Goal: Task Accomplishment & Management: Manage account settings

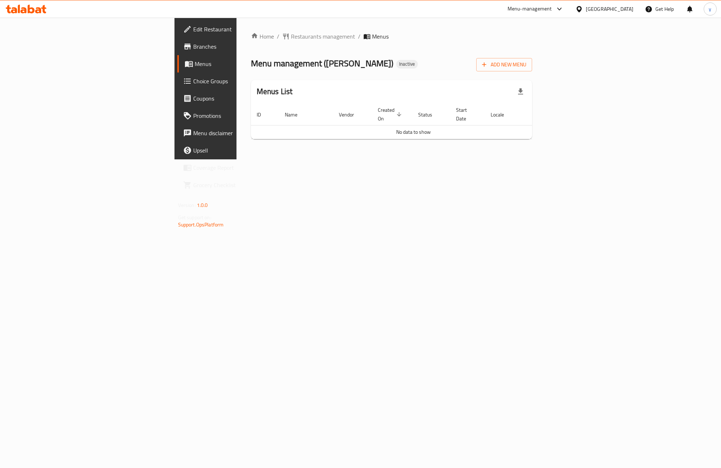
click at [195, 67] on span "Menus" at bounding box center [242, 63] width 94 height 9
click at [526, 67] on span "Add New Menu" at bounding box center [504, 64] width 44 height 9
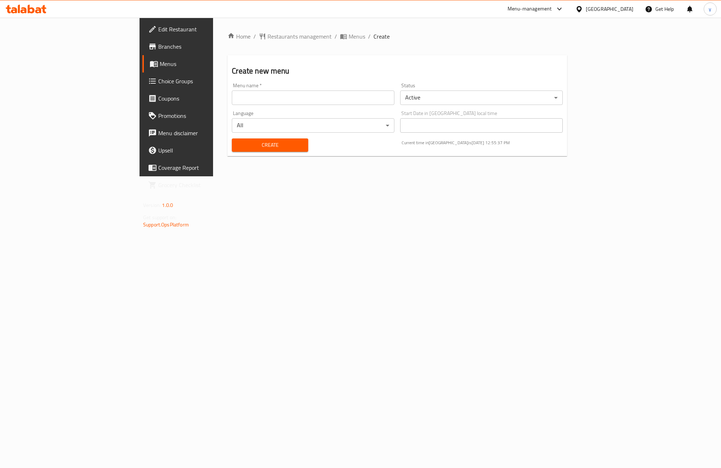
click at [232, 98] on input "text" at bounding box center [313, 97] width 163 height 14
type input "d"
type input "first menu"
click at [232, 139] on button "Create" at bounding box center [270, 144] width 76 height 13
click at [142, 56] on link "Menus" at bounding box center [200, 63] width 117 height 17
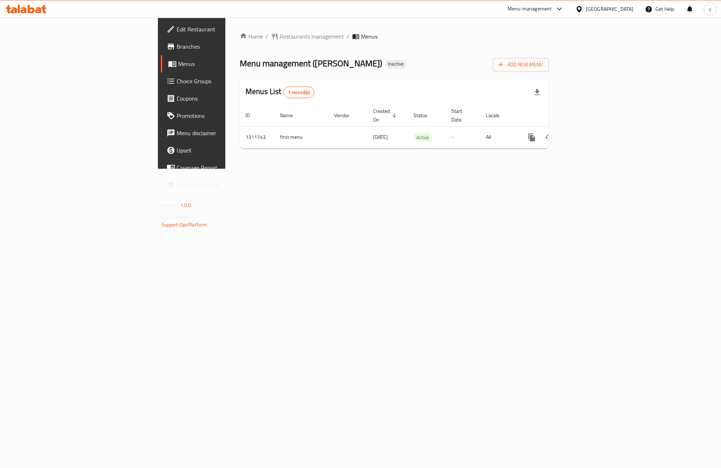
click at [428, 169] on div "Home / Restaurants management / Menus Menu management ( Chin Chang ) Inactive A…" at bounding box center [394, 93] width 338 height 151
click at [592, 129] on link "enhanced table" at bounding box center [583, 137] width 17 height 17
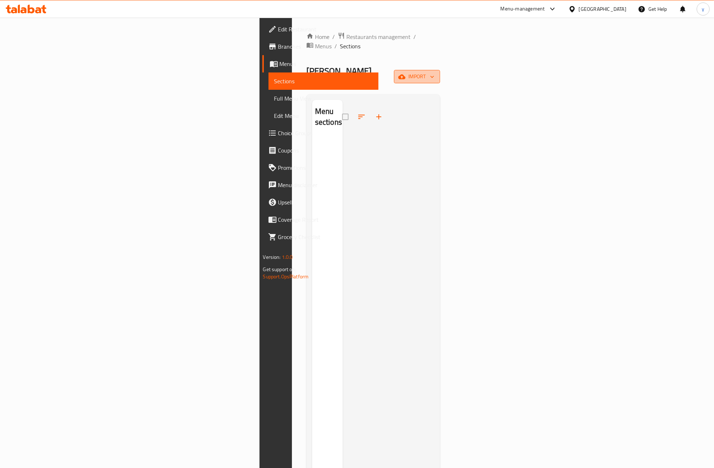
click at [434, 72] on span "import" at bounding box center [417, 76] width 35 height 9
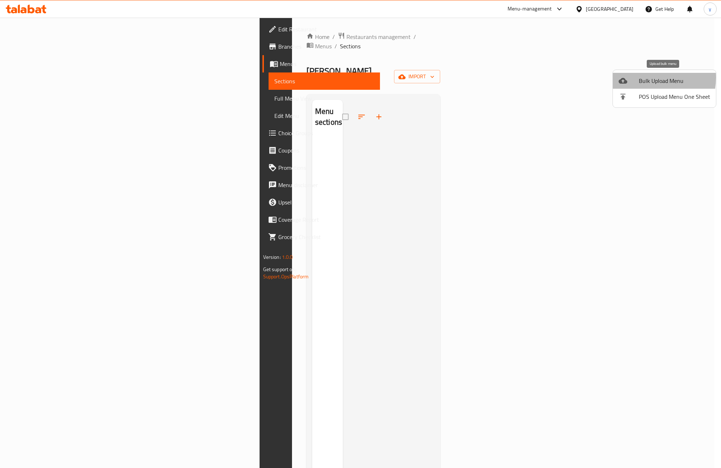
click at [640, 77] on span "Bulk Upload Menu" at bounding box center [674, 80] width 71 height 9
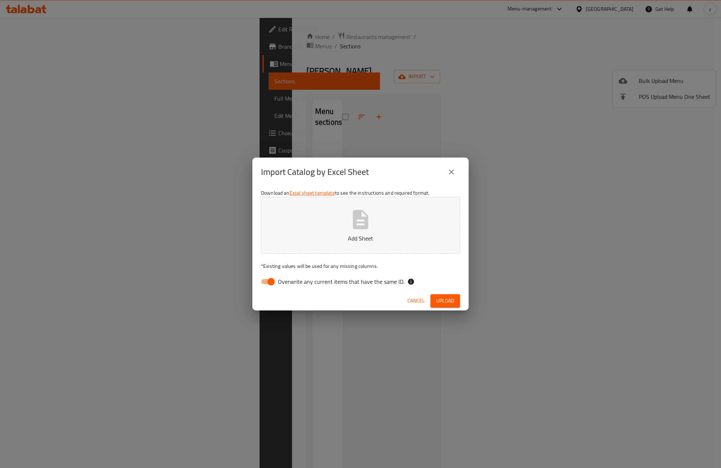
click at [272, 280] on input "Overwrite any current items that have the same ID." at bounding box center [270, 282] width 41 height 14
checkbox input "false"
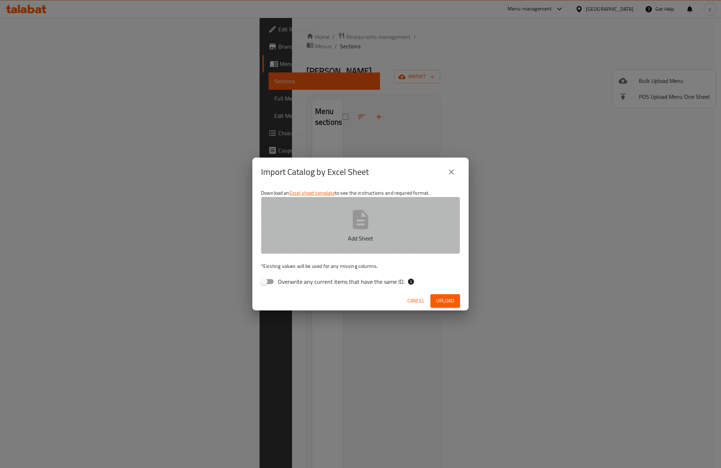
click at [321, 231] on button "Add Sheet" at bounding box center [360, 225] width 199 height 57
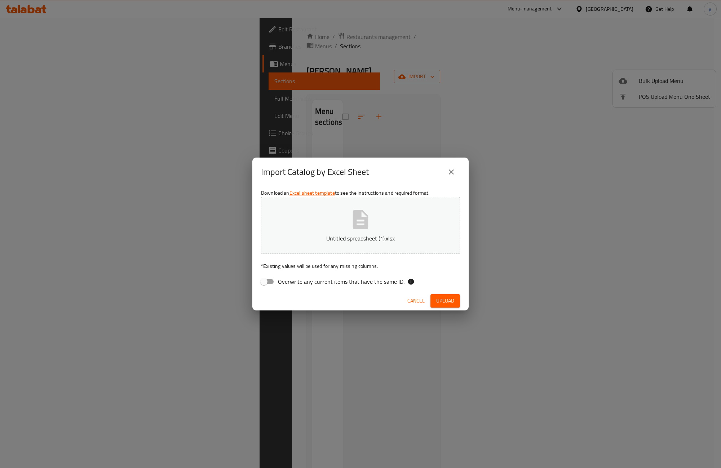
click at [450, 303] on span "Upload" at bounding box center [445, 300] width 18 height 9
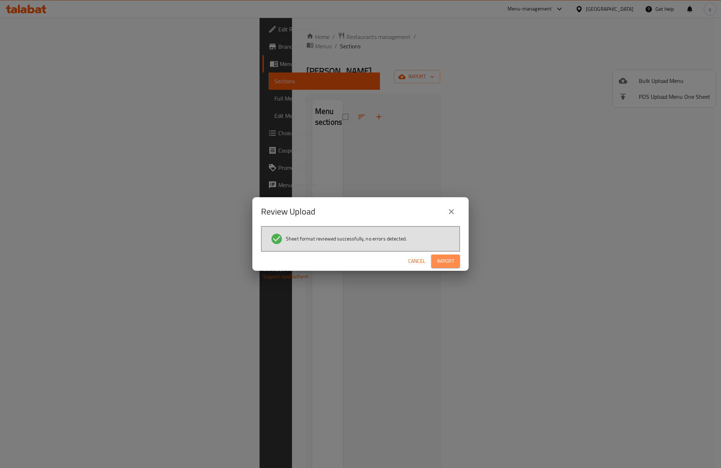
click at [446, 258] on span "Import" at bounding box center [445, 261] width 17 height 9
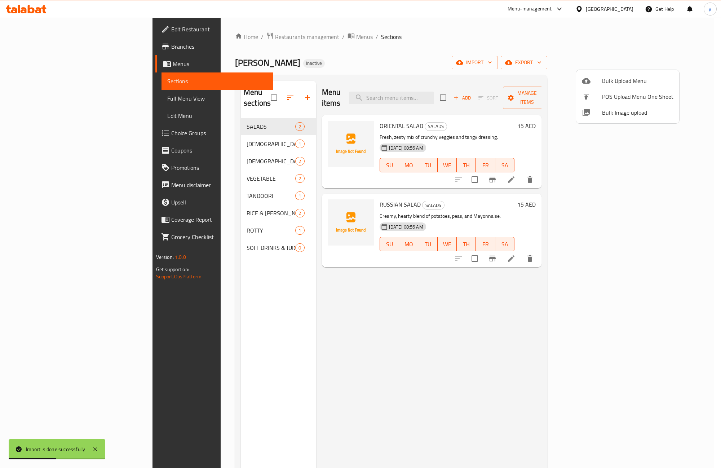
click at [31, 100] on div at bounding box center [360, 234] width 721 height 468
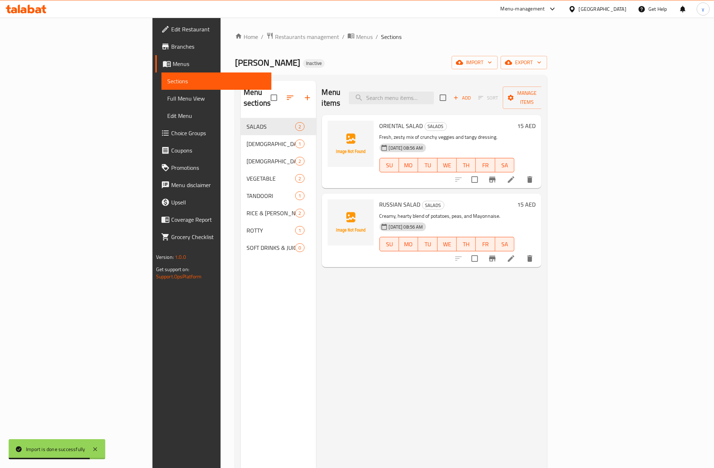
click at [167, 97] on span "Full Menu View" at bounding box center [216, 98] width 99 height 9
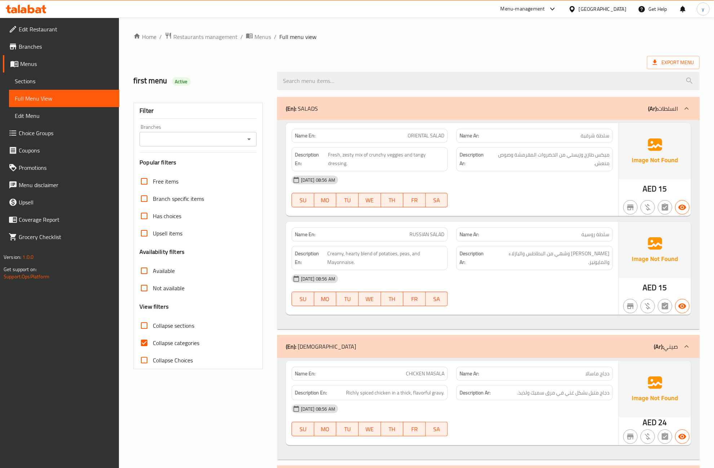
click at [143, 340] on input "Collapse categories" at bounding box center [143, 342] width 17 height 17
checkbox input "false"
click at [421, 375] on span "CHICKEN MASALA" at bounding box center [425, 374] width 39 height 8
click at [412, 377] on span "CHICKEN MASALA" at bounding box center [425, 374] width 39 height 8
drag, startPoint x: 35, startPoint y: 68, endPoint x: 41, endPoint y: 68, distance: 6.1
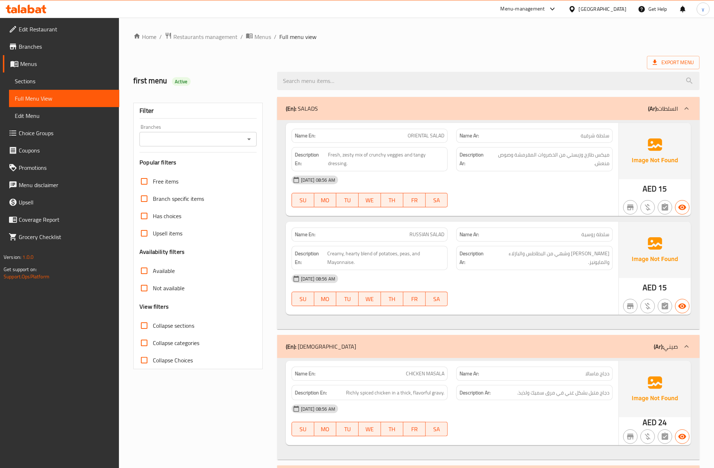
click at [35, 68] on span "Menus" at bounding box center [66, 63] width 93 height 9
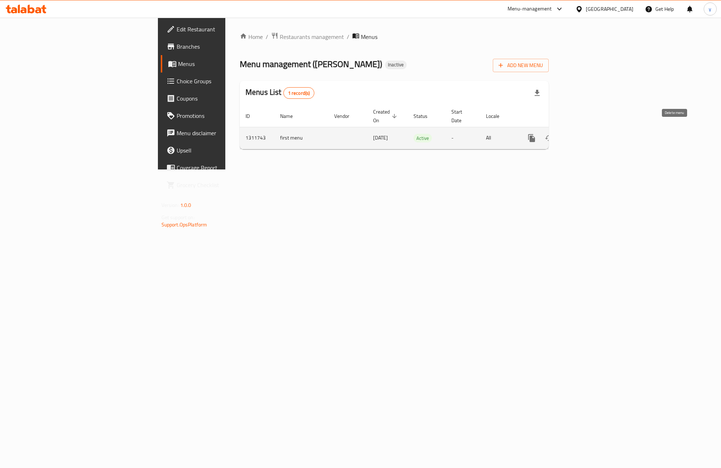
click at [570, 134] on icon "enhanced table" at bounding box center [566, 138] width 9 height 9
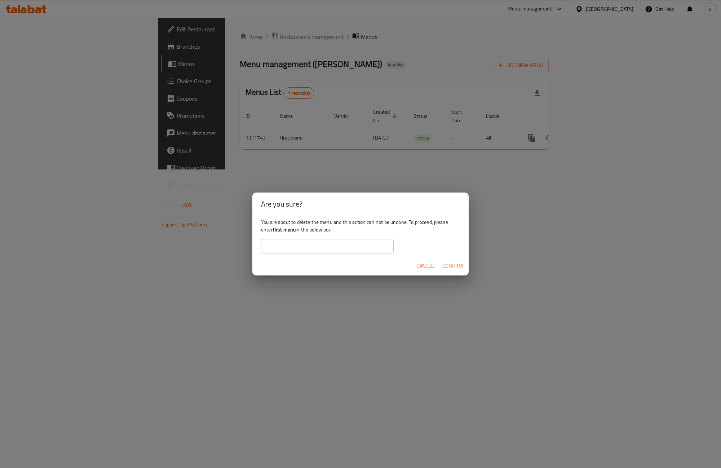
click at [280, 229] on b "first menu" at bounding box center [284, 229] width 23 height 9
click at [289, 234] on div "You are about to delete the menu and this action can not be undone. To proceed,…" at bounding box center [360, 235] width 216 height 40
drag, startPoint x: 273, startPoint y: 232, endPoint x: 286, endPoint y: 235, distance: 13.9
click at [286, 235] on div "You are about to delete the menu and this action can not be undone. To proceed,…" at bounding box center [360, 235] width 216 height 40
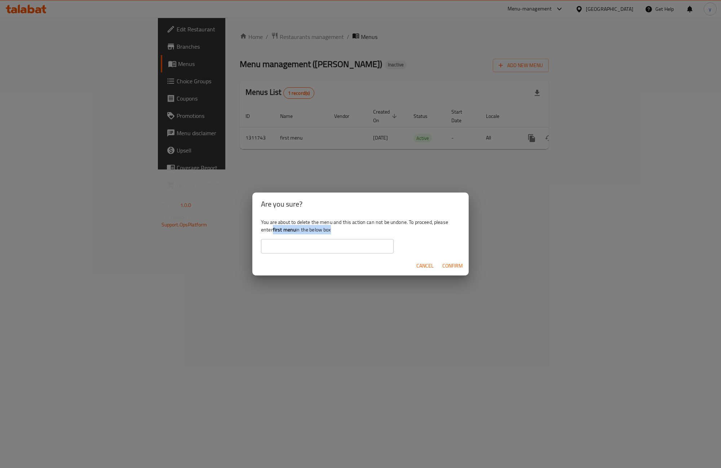
click at [286, 235] on div "You are about to delete the menu and this action can not be undone. To proceed,…" at bounding box center [360, 235] width 216 height 40
drag, startPoint x: 275, startPoint y: 230, endPoint x: 294, endPoint y: 232, distance: 19.6
click at [294, 232] on b "first menu" at bounding box center [284, 229] width 23 height 9
drag, startPoint x: 294, startPoint y: 232, endPoint x: 270, endPoint y: 228, distance: 24.1
click at [295, 231] on b "first menu" at bounding box center [284, 229] width 23 height 9
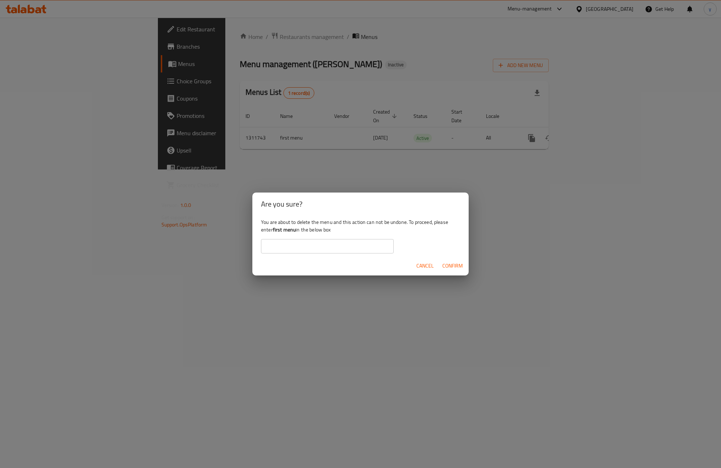
click at [276, 235] on div "You are about to delete the menu and this action can not be undone. To proceed,…" at bounding box center [360, 235] width 216 height 40
drag, startPoint x: 274, startPoint y: 231, endPoint x: 295, endPoint y: 230, distance: 21.7
click at [295, 230] on b "first menu" at bounding box center [284, 229] width 23 height 9
copy b "first menu"
click at [301, 244] on input "text" at bounding box center [327, 246] width 133 height 14
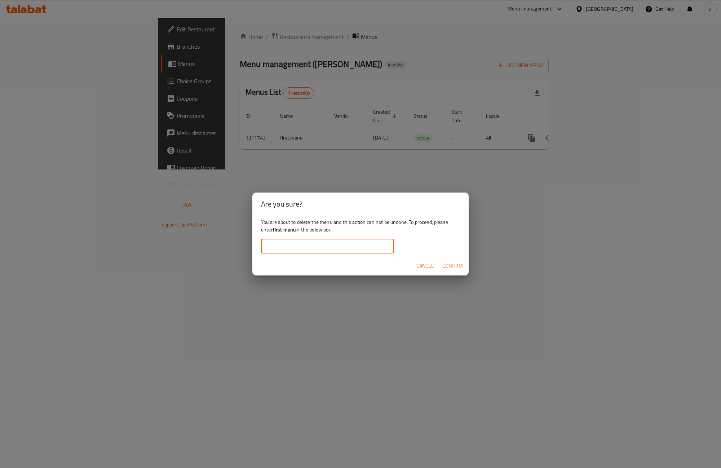
paste input "first menu"
type input "first menu"
click at [452, 271] on button "Confirm" at bounding box center [452, 265] width 26 height 13
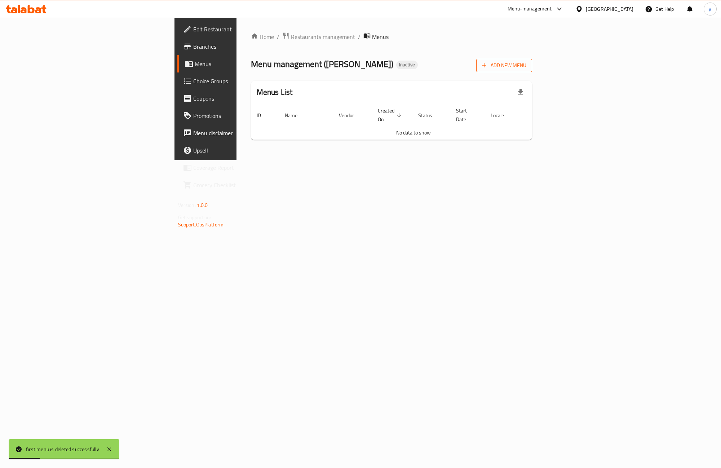
click at [526, 68] on span "Add New Menu" at bounding box center [504, 65] width 44 height 9
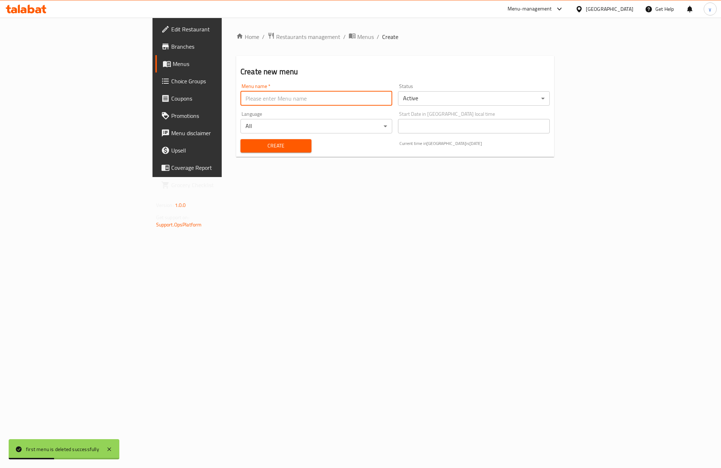
click at [249, 100] on input "text" at bounding box center [316, 98] width 152 height 14
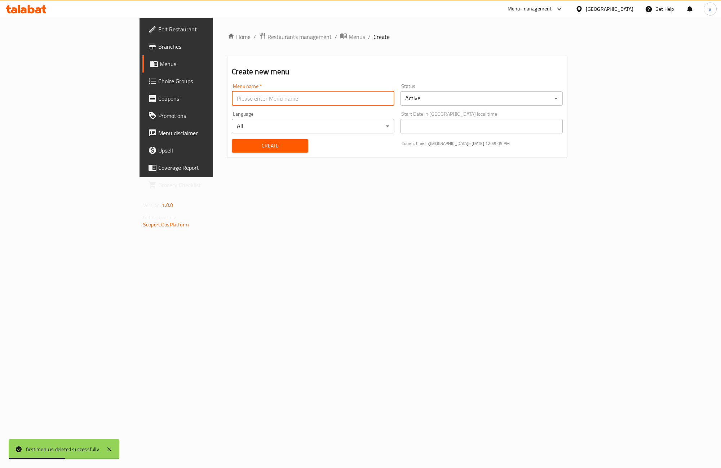
type input "first menu"
click at [237, 143] on span "Create" at bounding box center [269, 145] width 65 height 9
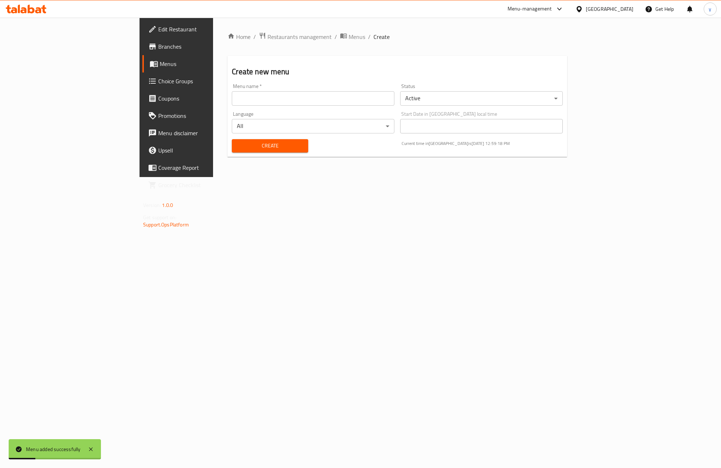
click at [160, 61] on span "Menus" at bounding box center [207, 63] width 94 height 9
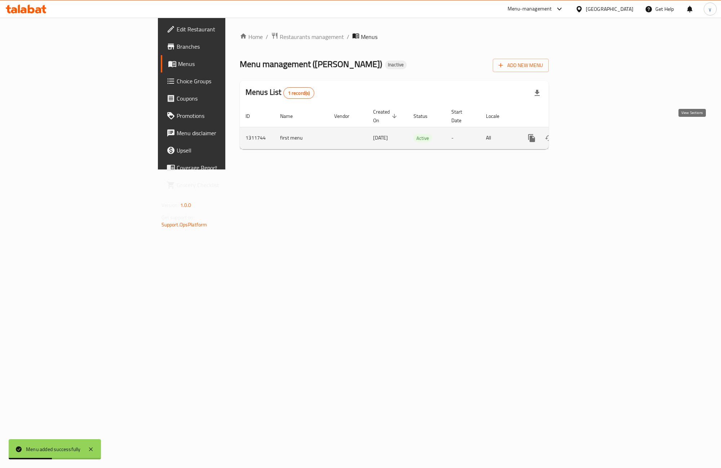
click at [588, 134] on icon "enhanced table" at bounding box center [583, 138] width 9 height 9
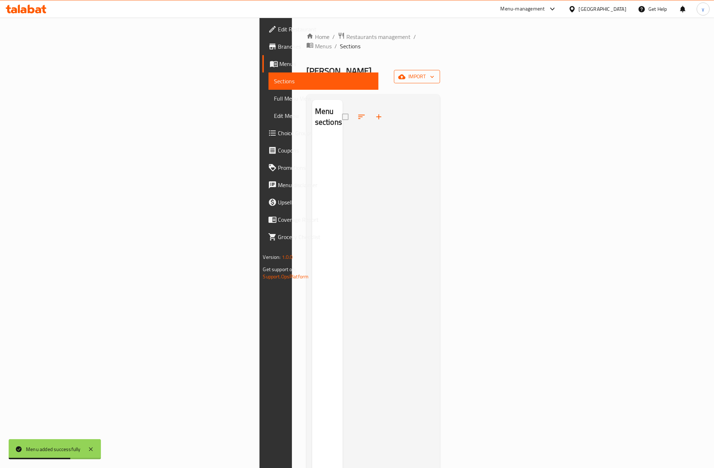
click at [434, 72] on span "import" at bounding box center [417, 76] width 35 height 9
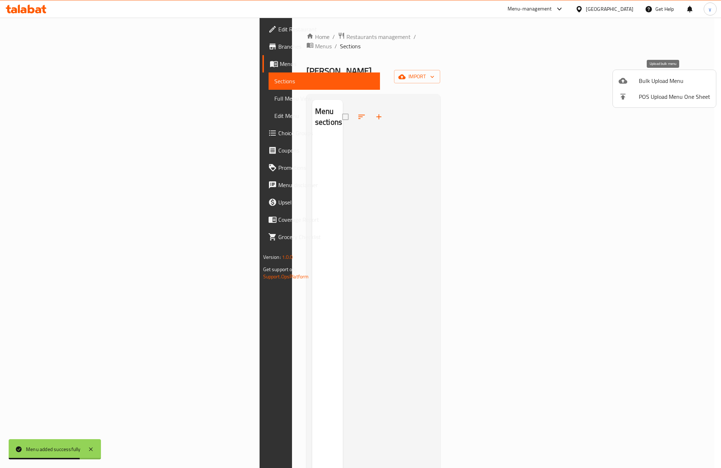
click at [635, 79] on div at bounding box center [628, 80] width 20 height 9
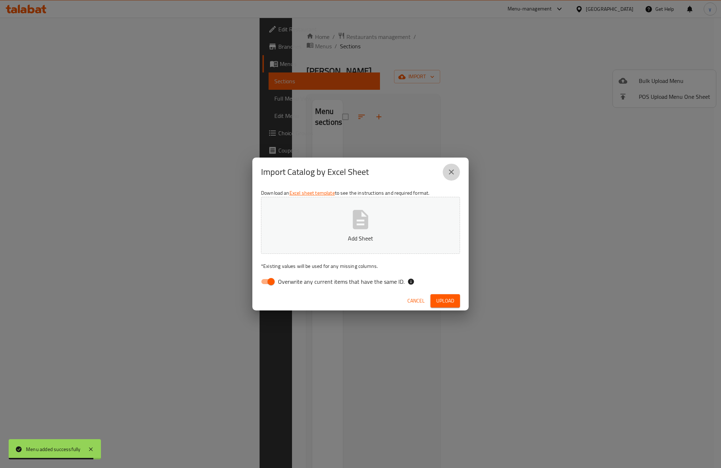
click at [453, 173] on icon "close" at bounding box center [451, 172] width 9 height 9
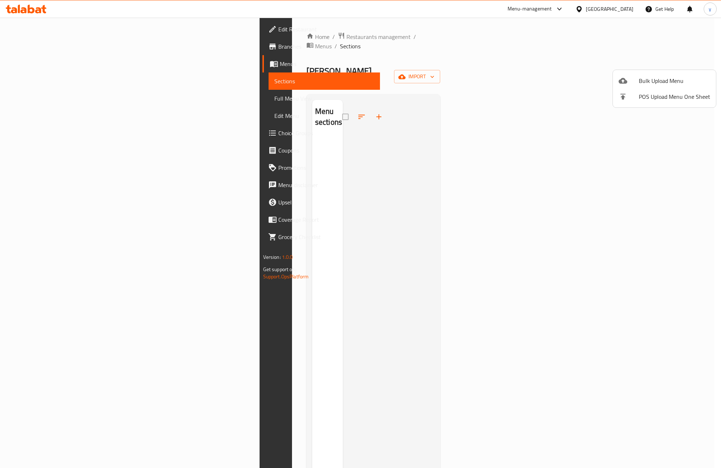
click at [675, 63] on div at bounding box center [360, 234] width 721 height 468
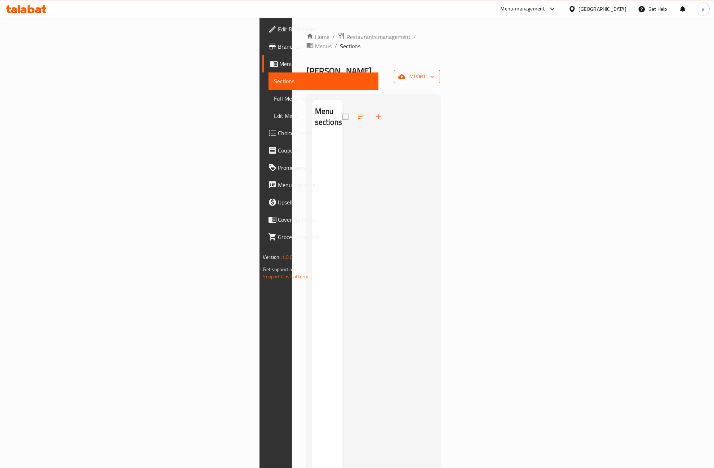
click at [434, 72] on span "import" at bounding box center [417, 76] width 35 height 9
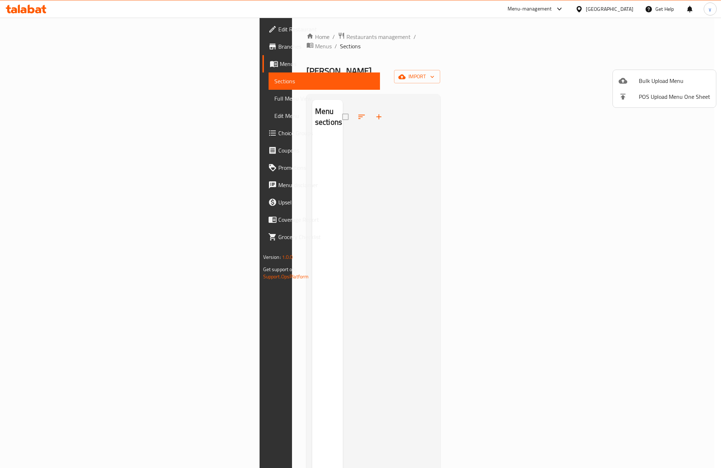
click at [632, 78] on div at bounding box center [628, 80] width 20 height 9
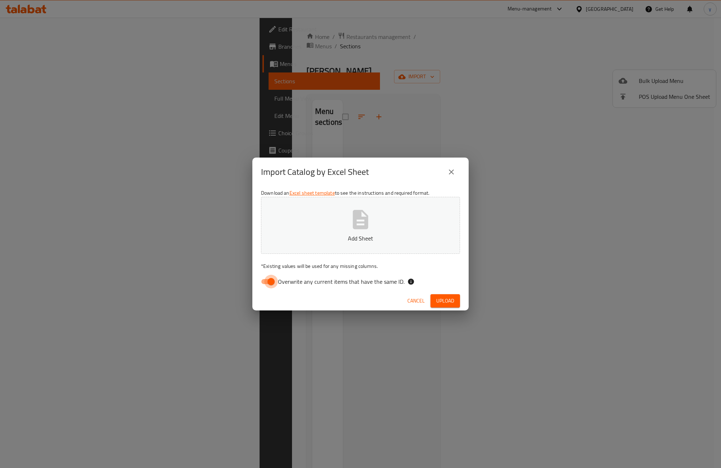
click at [265, 277] on input "Overwrite any current items that have the same ID." at bounding box center [270, 282] width 41 height 14
checkbox input "false"
click at [314, 228] on button "Add Sheet" at bounding box center [360, 225] width 199 height 57
click at [455, 297] on button "Upload" at bounding box center [445, 300] width 30 height 13
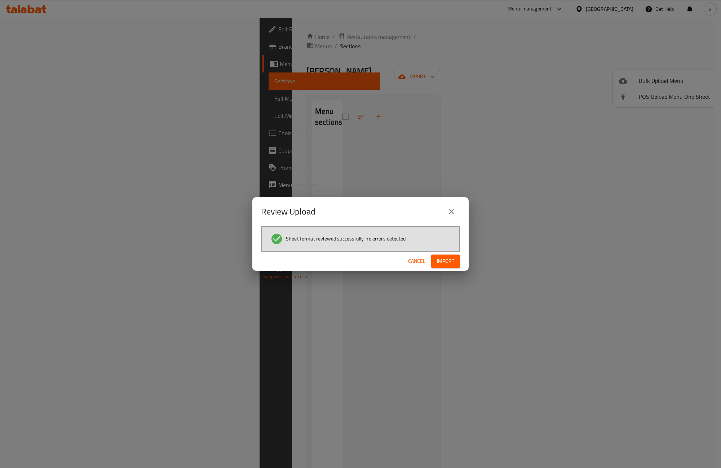
click at [437, 257] on span "Import" at bounding box center [445, 261] width 17 height 9
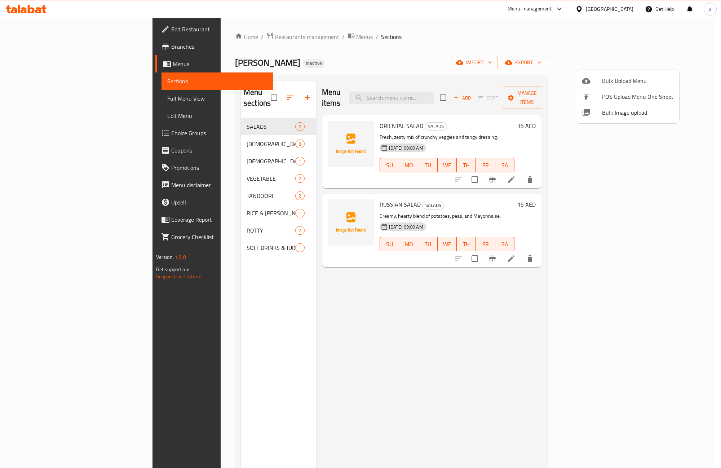
click at [35, 98] on div at bounding box center [360, 234] width 721 height 468
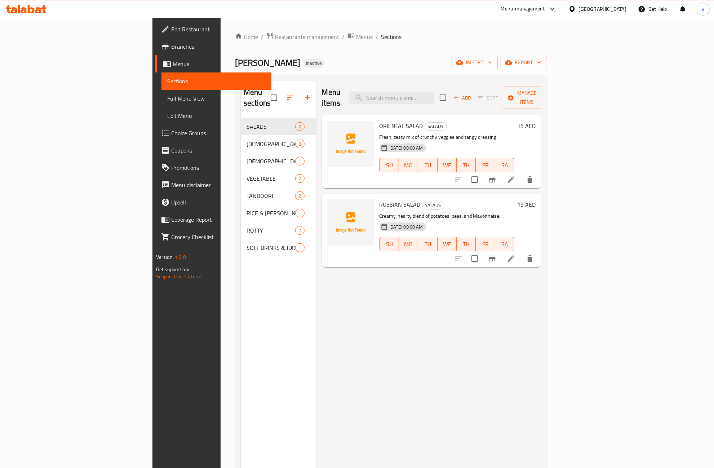
click at [167, 98] on span "Full Menu View" at bounding box center [216, 98] width 99 height 9
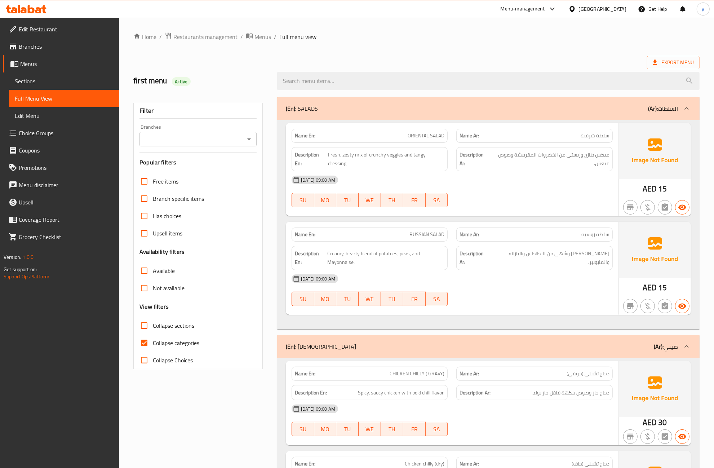
click at [146, 341] on input "Collapse categories" at bounding box center [143, 342] width 17 height 17
checkbox input "false"
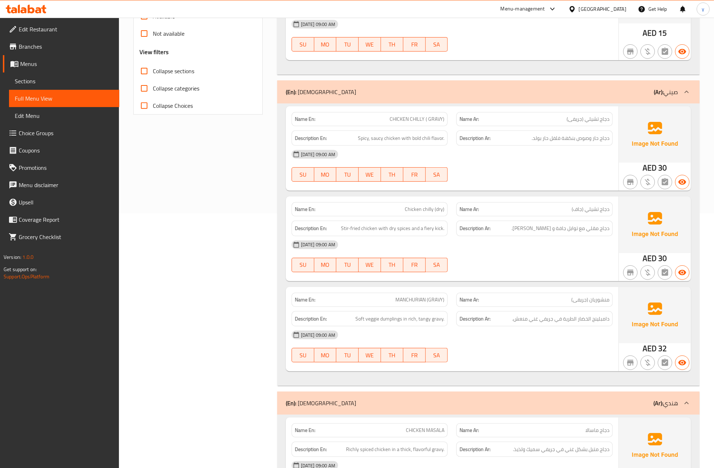
scroll to position [270, 0]
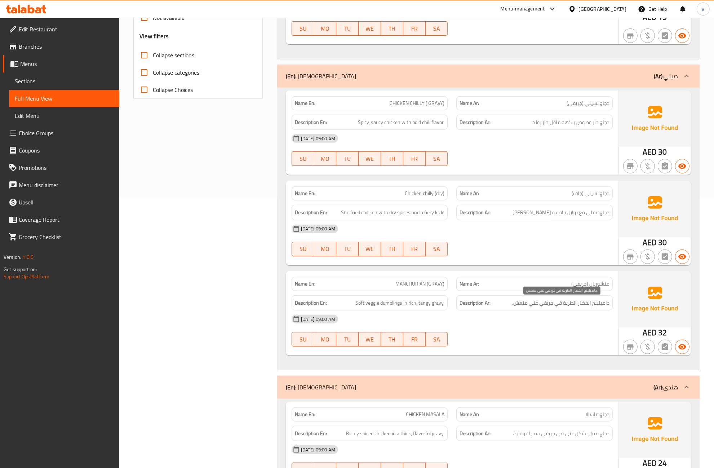
click at [574, 307] on span "دامبلينج الخضار الطرية في جريفي غني منعش." at bounding box center [560, 302] width 97 height 9
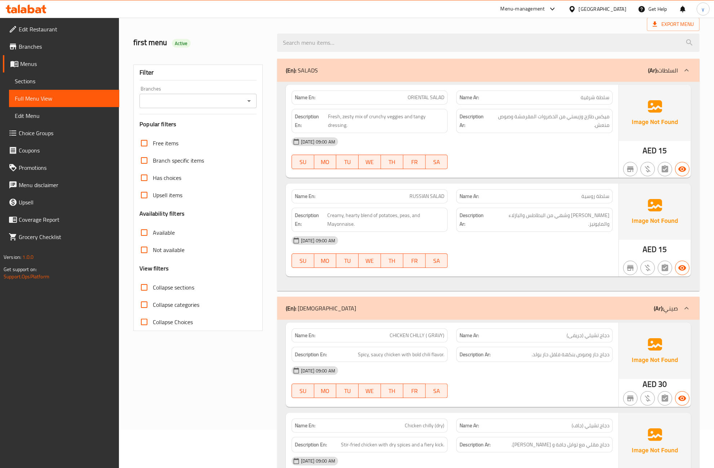
scroll to position [0, 0]
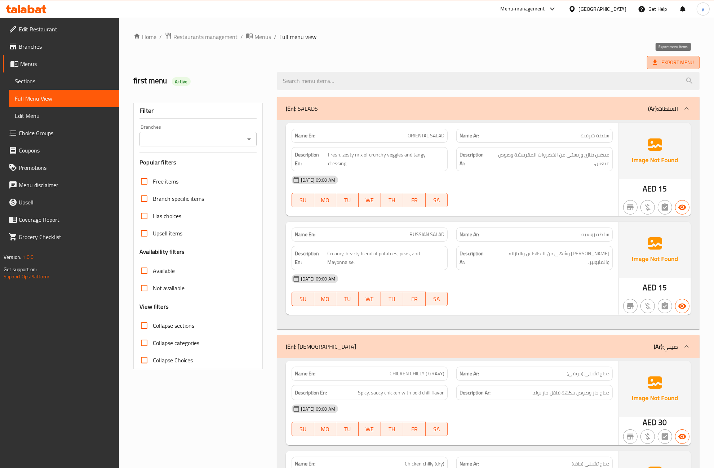
click at [658, 63] on icon at bounding box center [654, 62] width 7 height 7
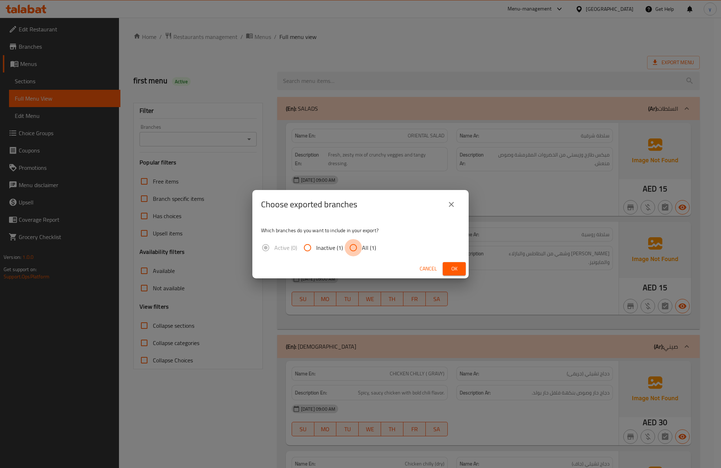
click at [347, 247] on input "All (1)" at bounding box center [352, 247] width 17 height 17
radio input "true"
click at [460, 269] on button "Ok" at bounding box center [453, 268] width 23 height 13
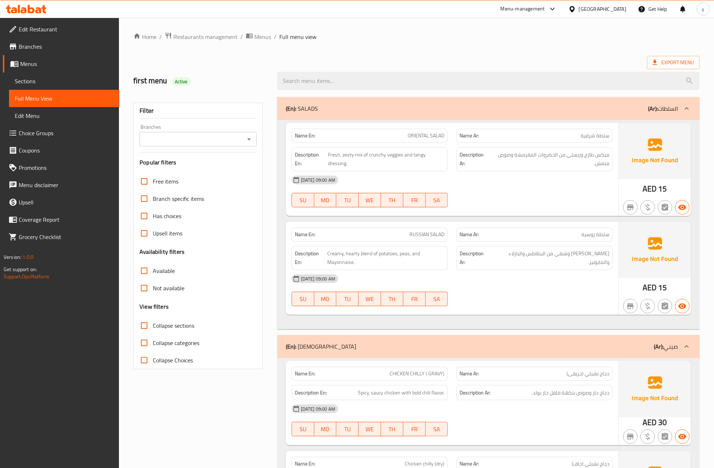
click at [30, 13] on icon at bounding box center [31, 9] width 7 height 9
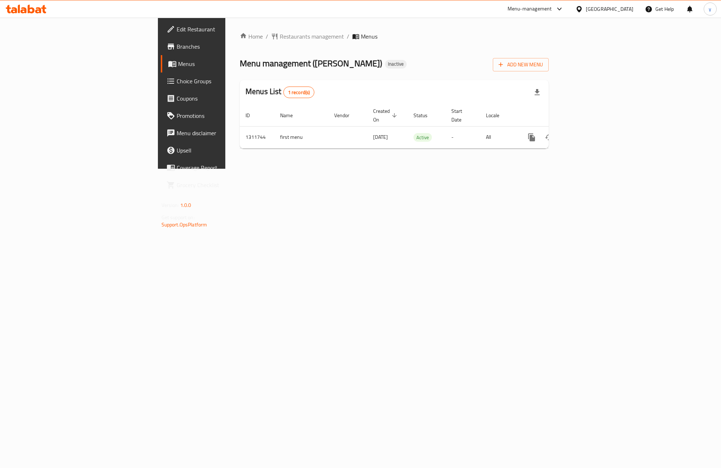
click at [177, 47] on span "Branches" at bounding box center [225, 46] width 96 height 9
click at [588, 133] on icon "enhanced table" at bounding box center [583, 137] width 9 height 9
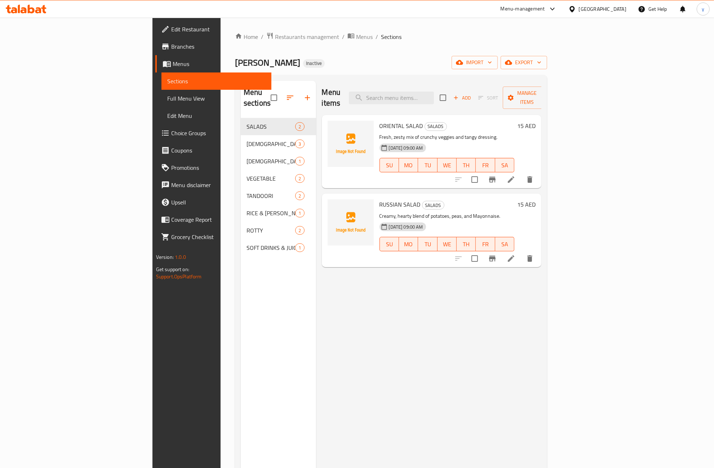
click at [161, 103] on link "Full Menu View" at bounding box center [216, 98] width 110 height 17
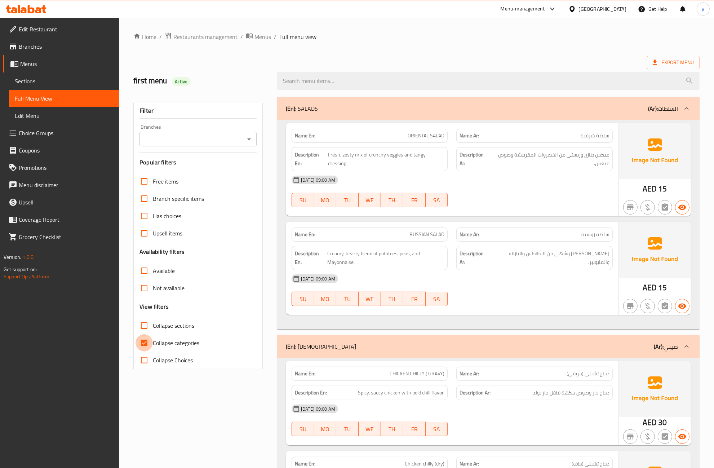
click at [142, 342] on input "Collapse categories" at bounding box center [143, 342] width 17 height 17
checkbox input "false"
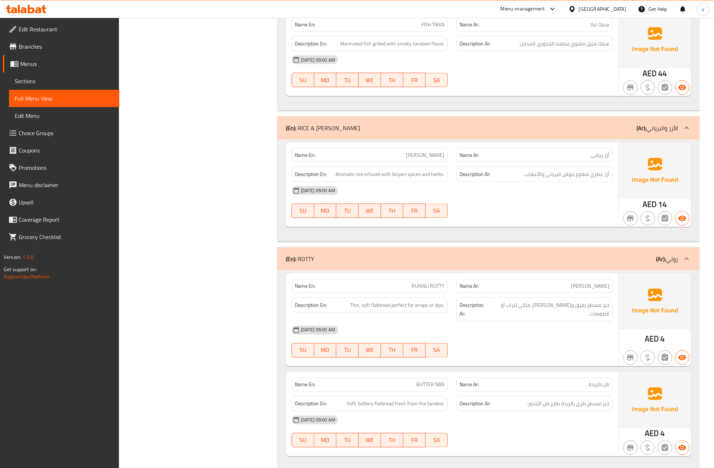
scroll to position [1126, 0]
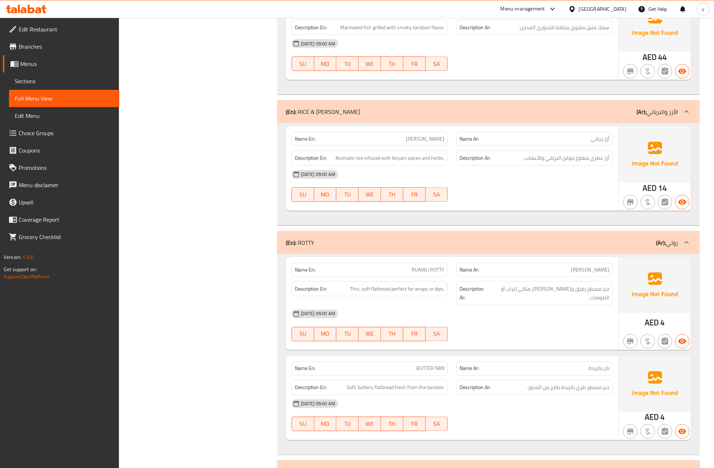
click at [590, 268] on span "رومالي روتي" at bounding box center [590, 270] width 39 height 8
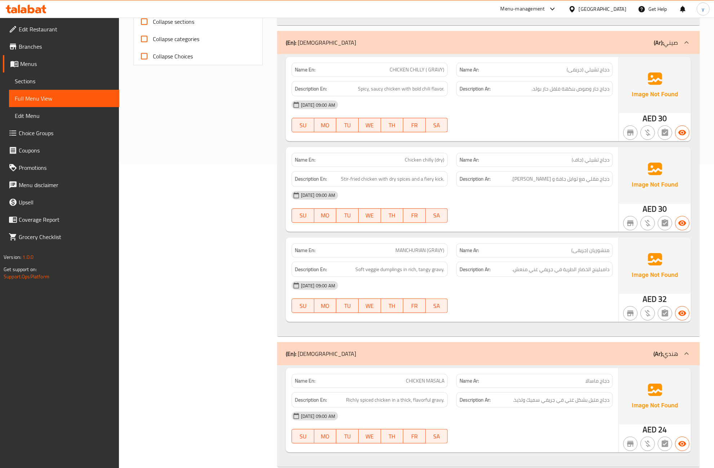
scroll to position [0, 0]
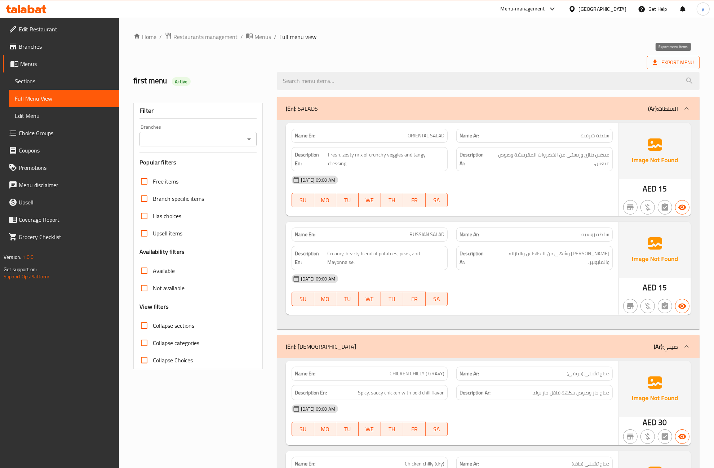
click at [668, 63] on span "Export Menu" at bounding box center [673, 62] width 41 height 9
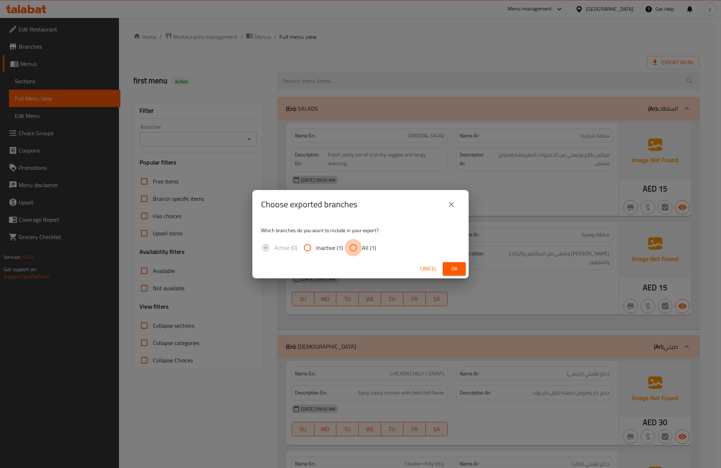
click at [348, 248] on input "All (1)" at bounding box center [352, 247] width 17 height 17
radio input "true"
click at [451, 267] on span "Ok" at bounding box center [454, 268] width 12 height 9
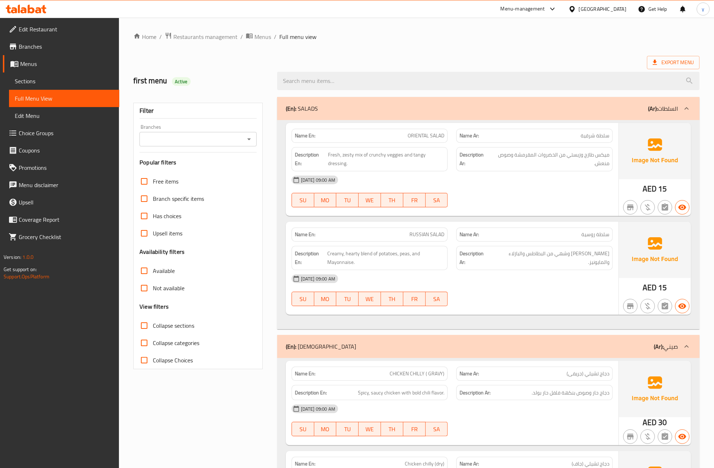
click at [41, 29] on span "Edit Restaurant" at bounding box center [66, 29] width 95 height 9
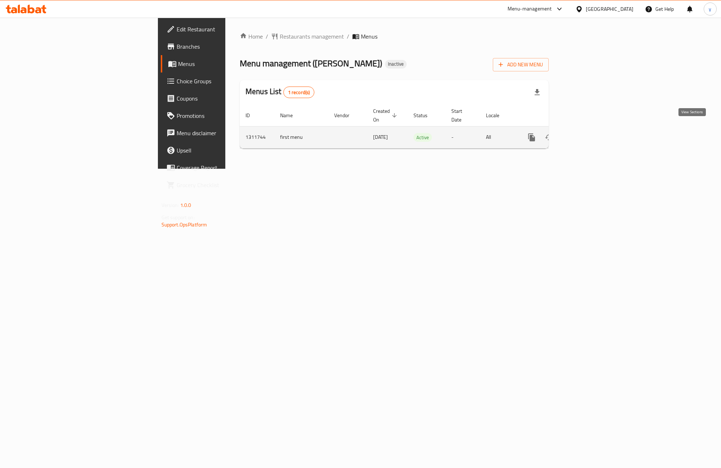
click at [588, 133] on icon "enhanced table" at bounding box center [583, 137] width 9 height 9
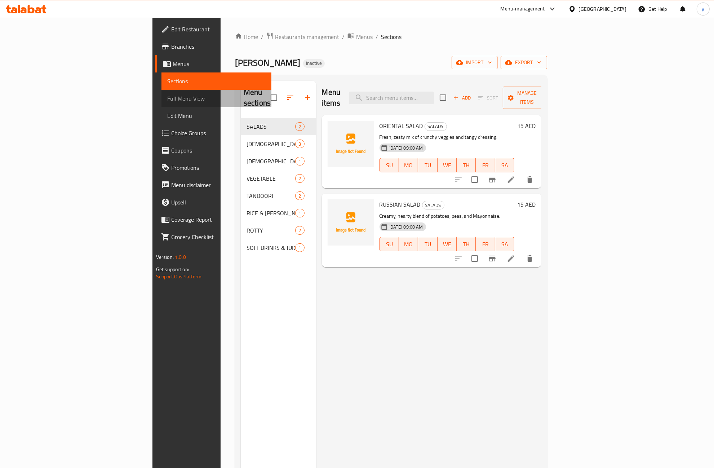
click at [167, 101] on span "Full Menu View" at bounding box center [216, 98] width 99 height 9
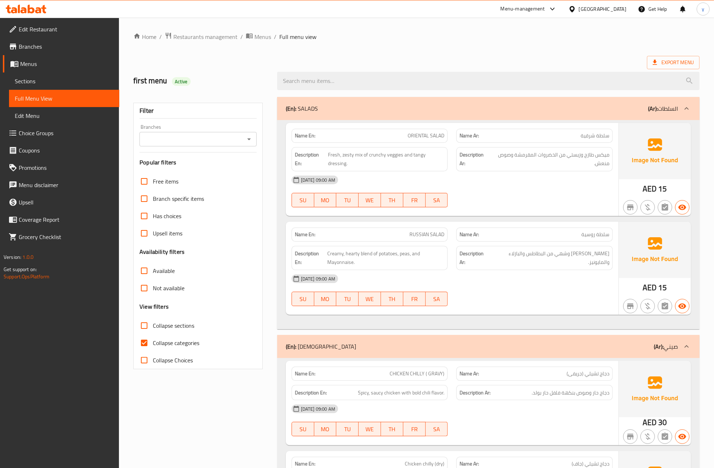
click at [148, 343] on input "Collapse categories" at bounding box center [143, 342] width 17 height 17
checkbox input "false"
click at [683, 66] on span "Export Menu" at bounding box center [673, 62] width 41 height 9
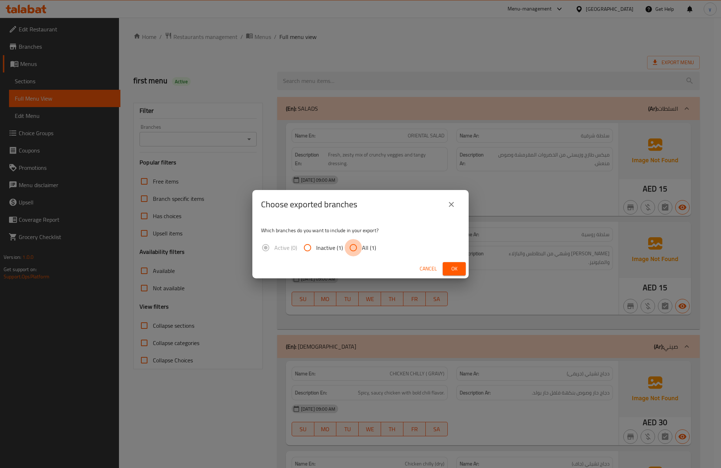
click at [353, 247] on input "All (1)" at bounding box center [352, 247] width 17 height 17
radio input "true"
click at [449, 271] on span "Ok" at bounding box center [454, 268] width 12 height 9
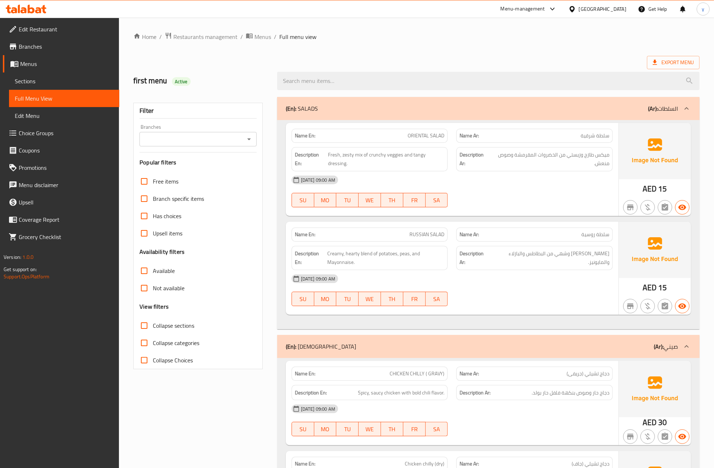
click at [416, 56] on div "Export Menu" at bounding box center [416, 62] width 566 height 13
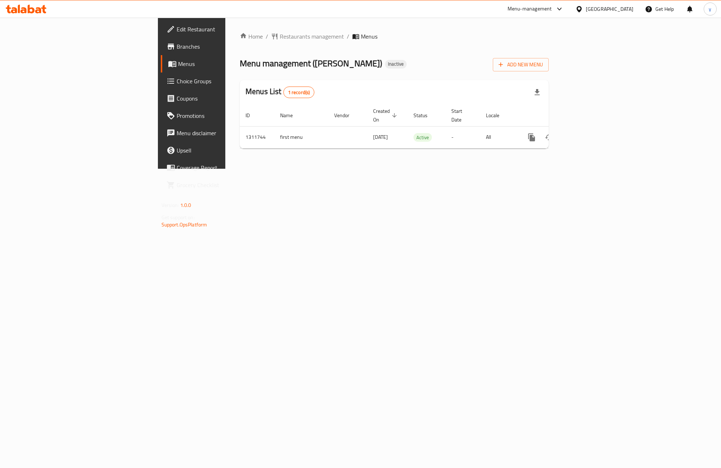
click at [161, 35] on link "Edit Restaurant" at bounding box center [219, 29] width 117 height 17
